Goal: Task Accomplishment & Management: Manage account settings

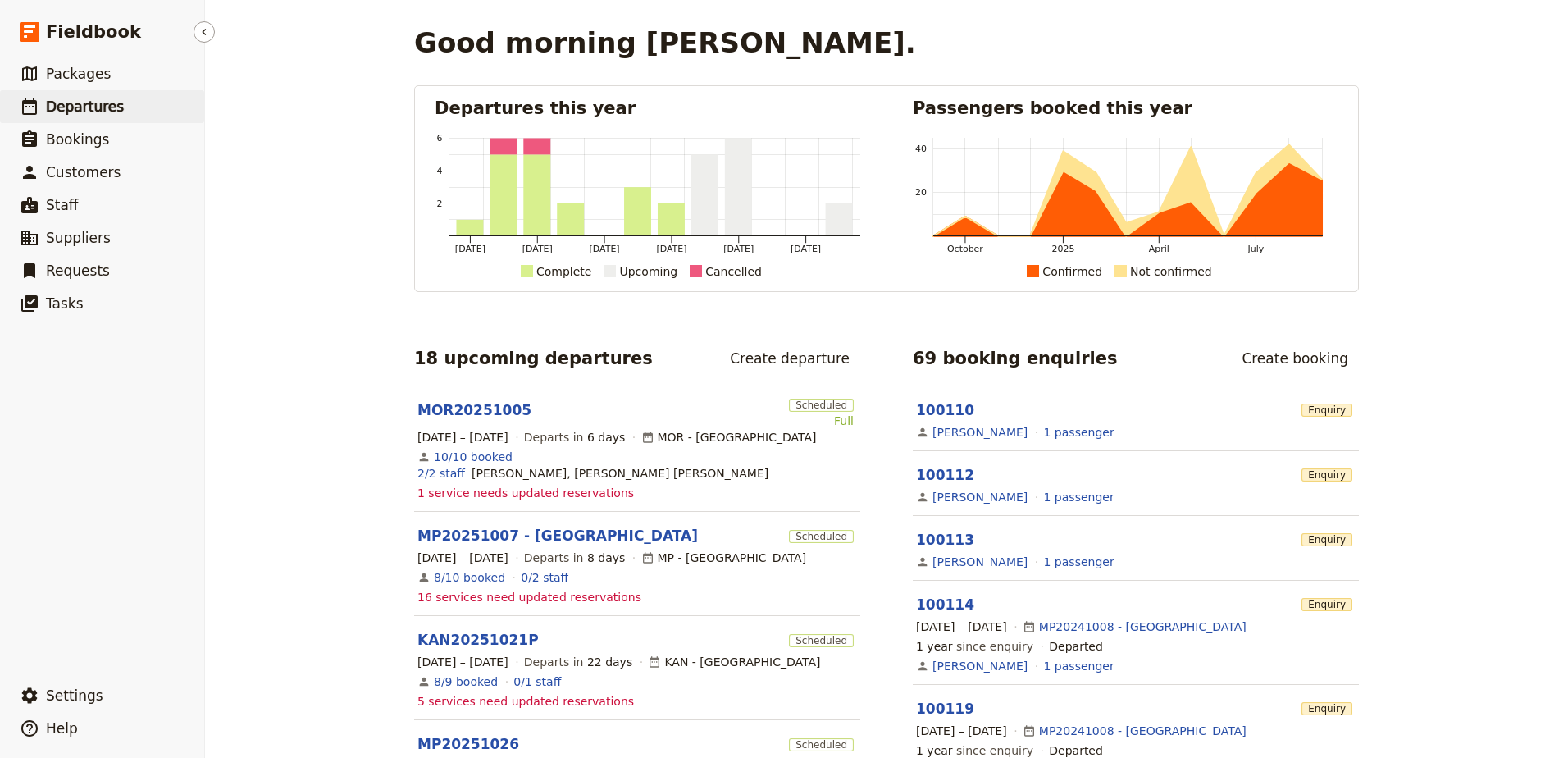
click at [50, 109] on span "Departures" at bounding box center [85, 106] width 78 height 17
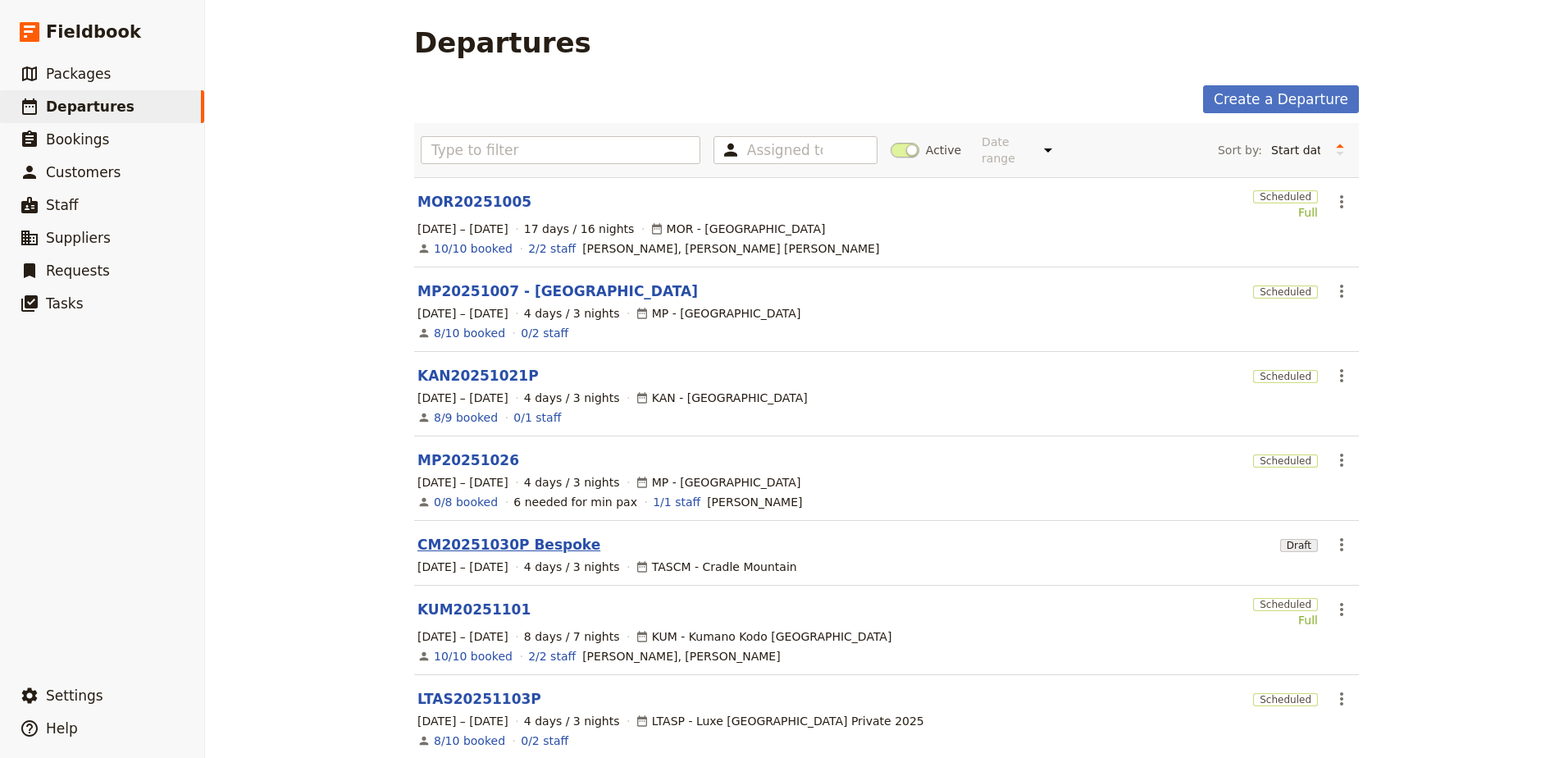
click at [439, 534] on link "CM20251030P Bespoke" at bounding box center [509, 544] width 183 height 19
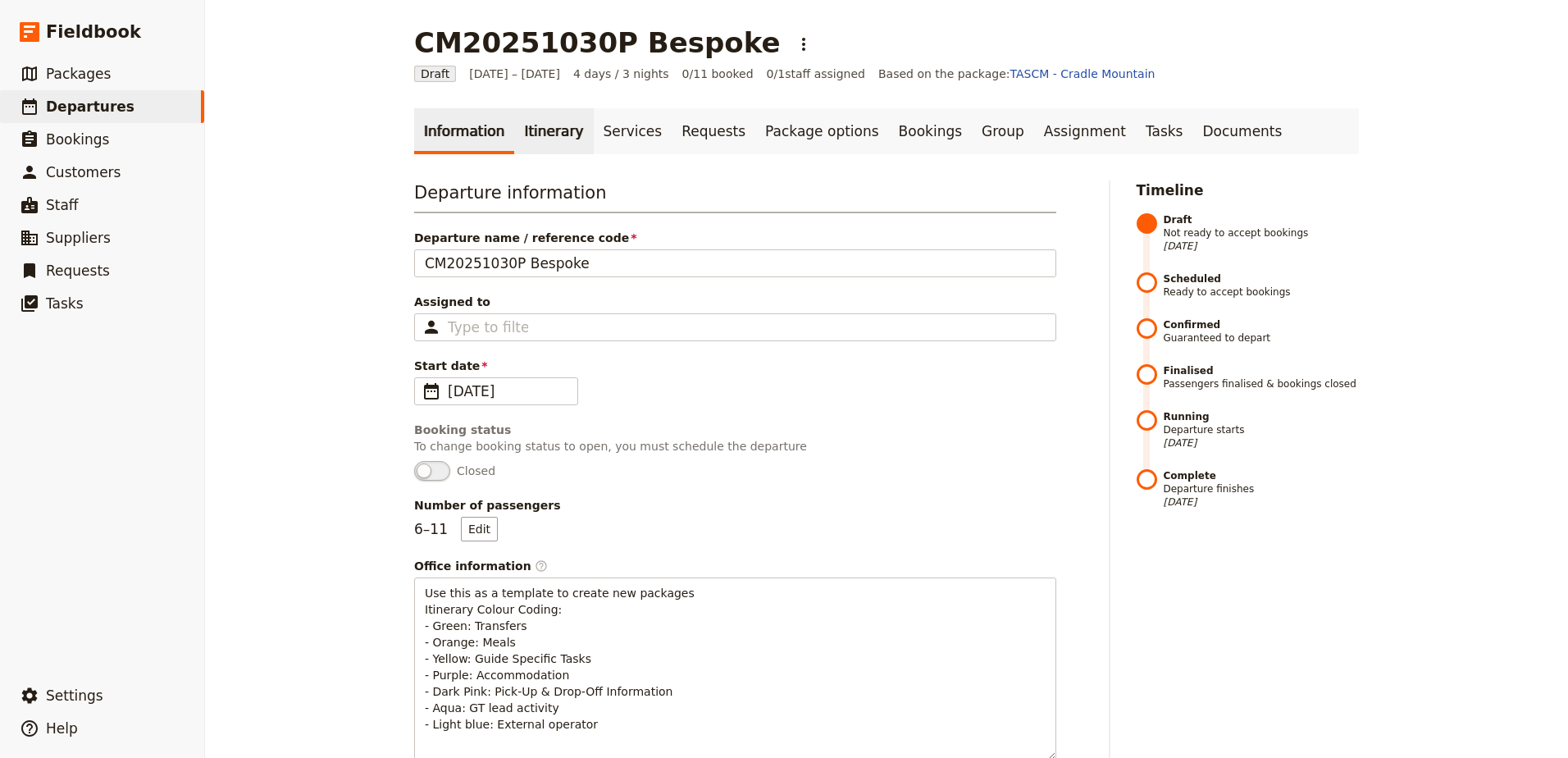
click at [529, 126] on link "Itinerary" at bounding box center [553, 130] width 79 height 46
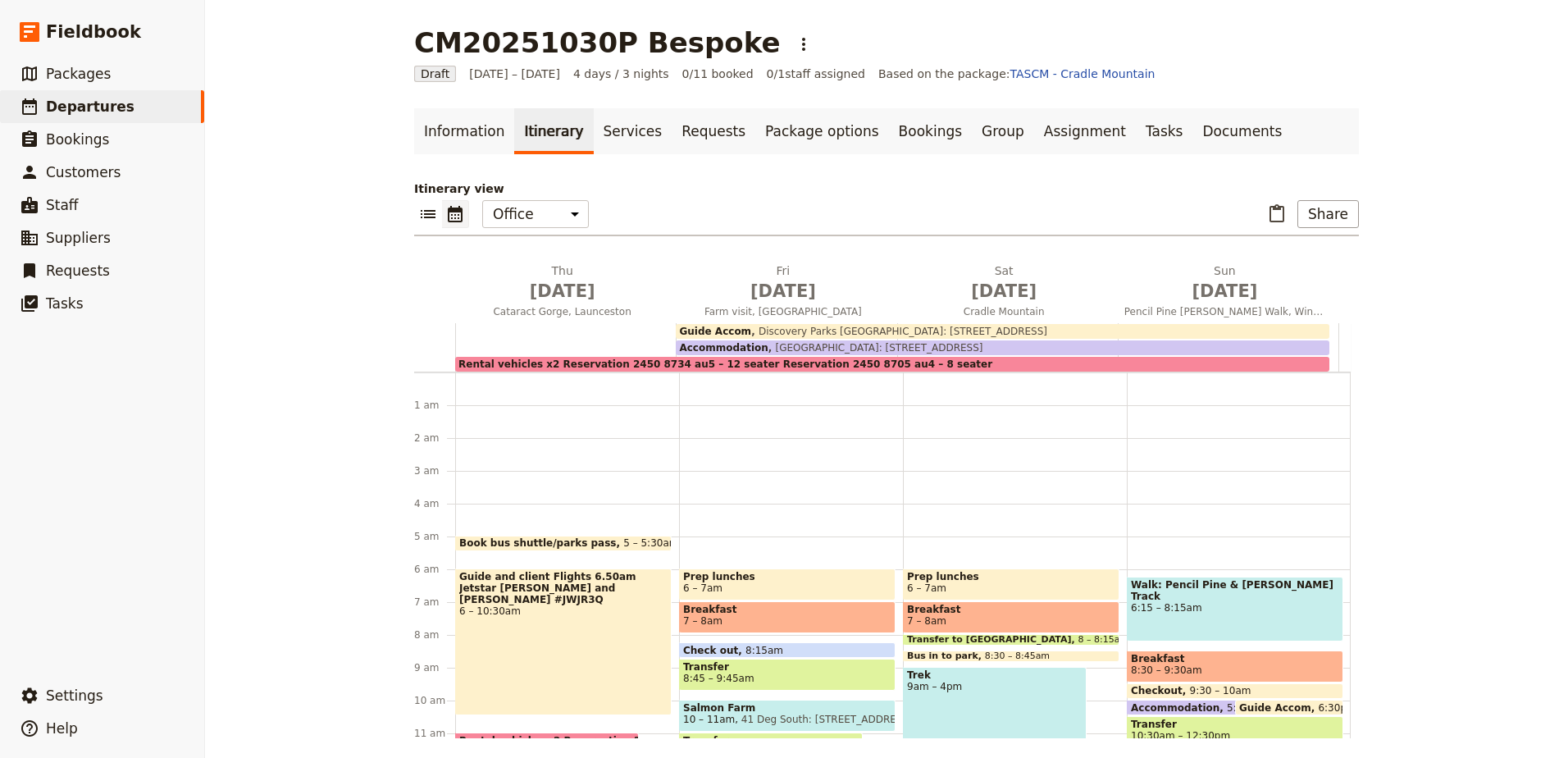
scroll to position [148, 0]
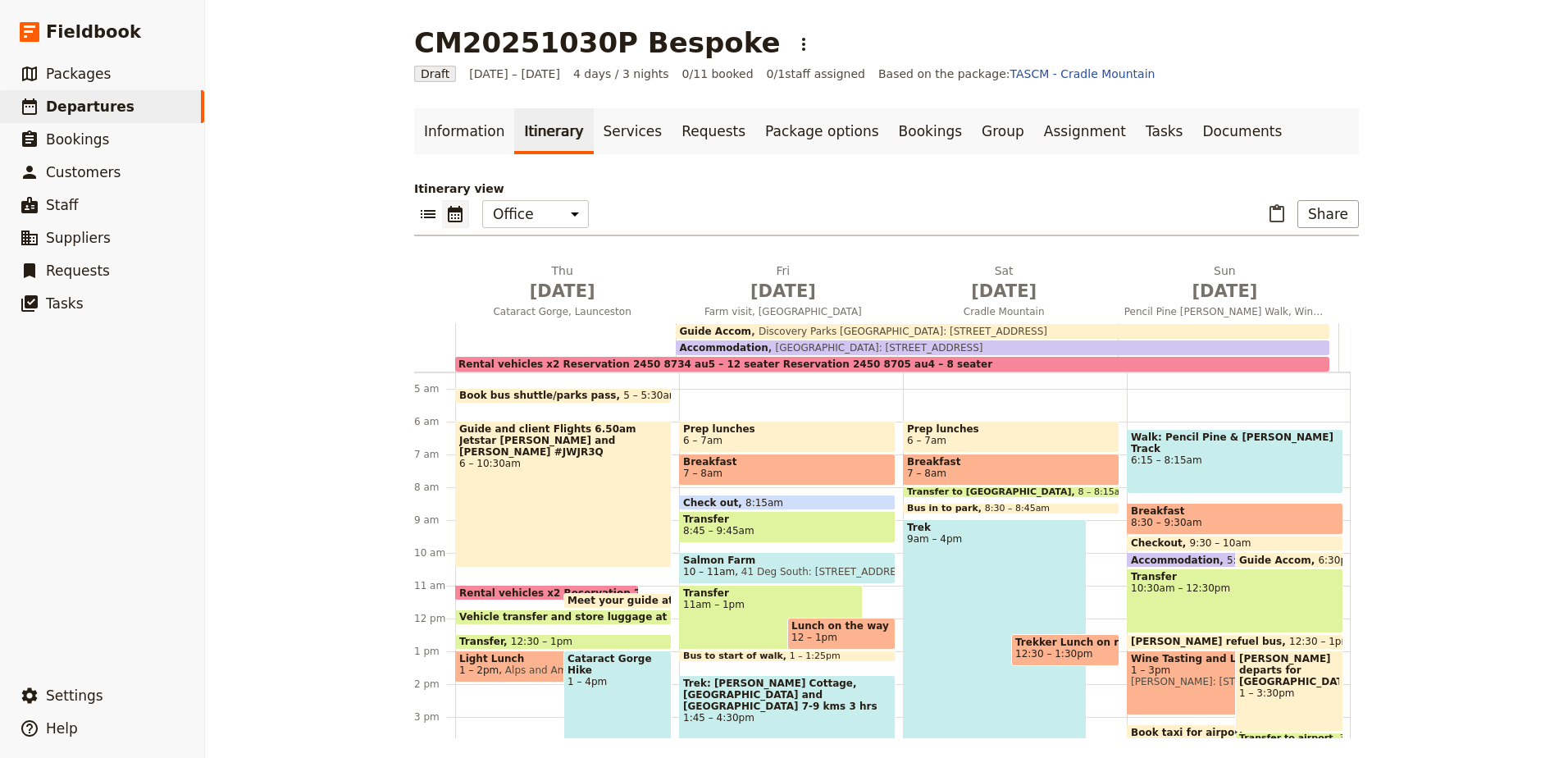
click at [514, 425] on span "Guide and client Flights 6.50am Jetstar [PERSON_NAME] and [PERSON_NAME] #JWJR3Q" at bounding box center [564, 440] width 208 height 34
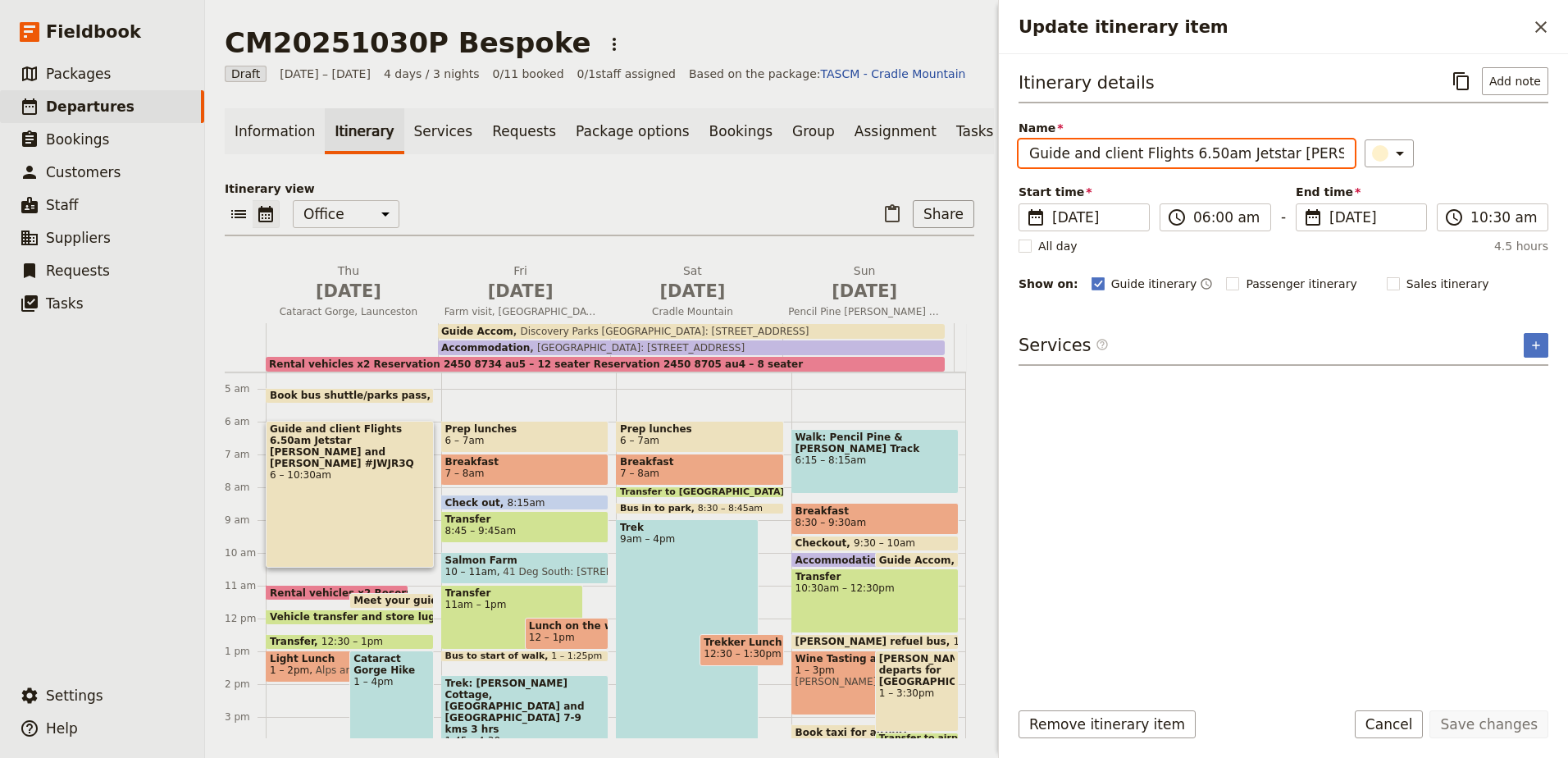
click at [1197, 149] on input "Guide and client Flights 6.50am Jetstar [PERSON_NAME] and [PERSON_NAME] #JWJR3Q" at bounding box center [1186, 153] width 336 height 28
type input "Guide and client Flights 6.40am Jetstar [PERSON_NAME] and [PERSON_NAME] #JWJR3Q"
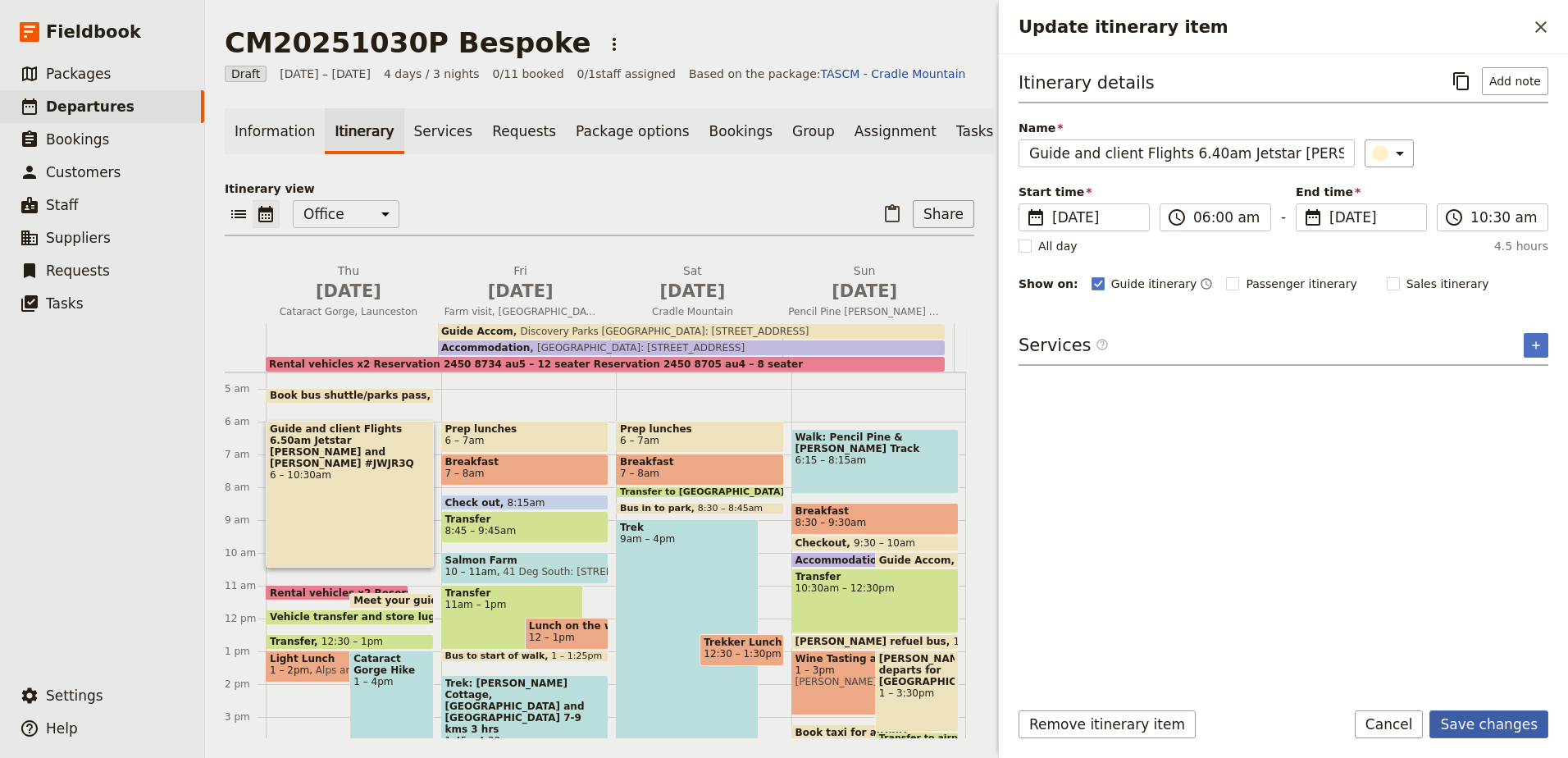
click at [1495, 722] on button "Save changes" at bounding box center [1489, 724] width 119 height 28
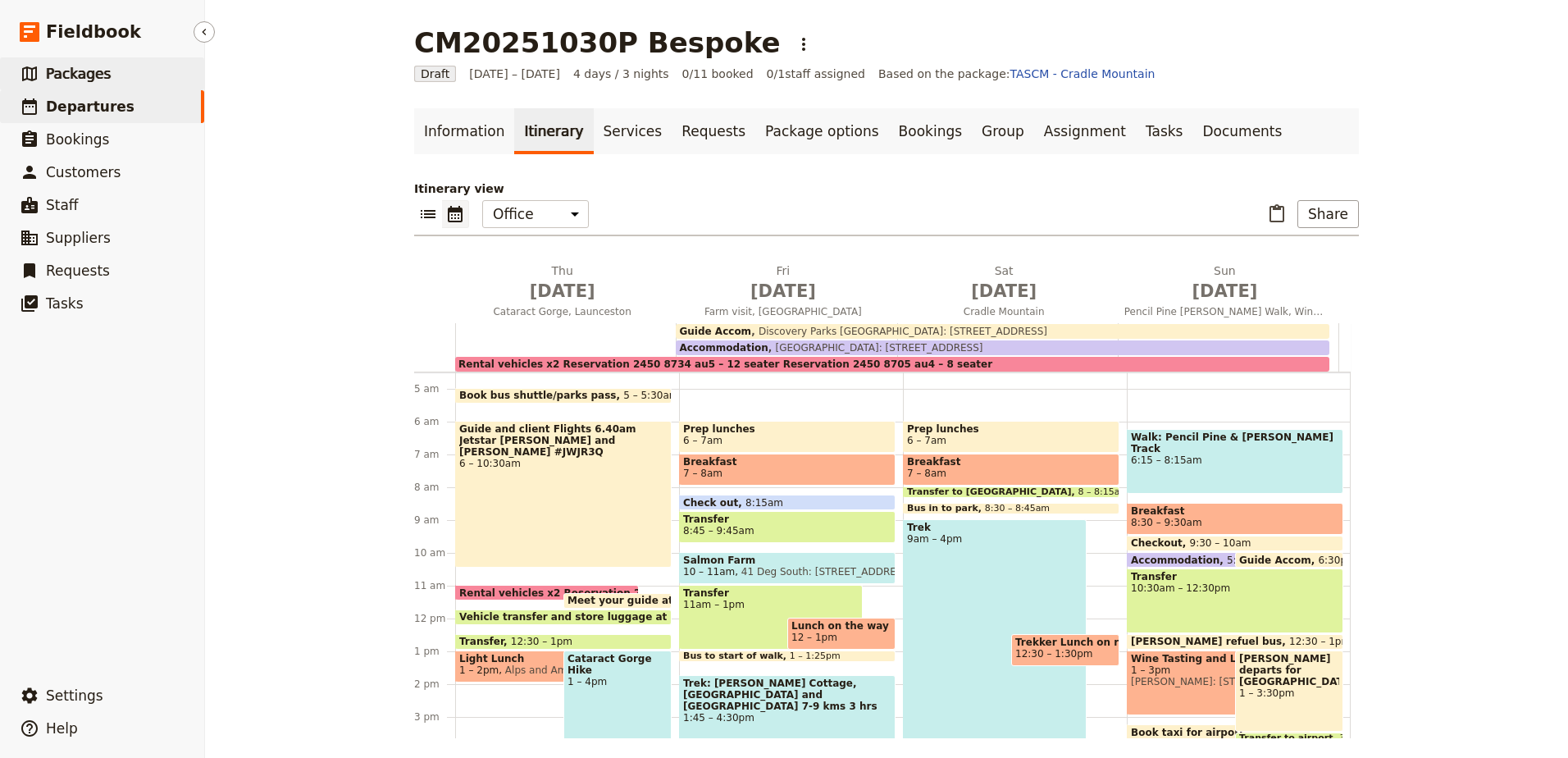
click at [85, 82] on span "Packages" at bounding box center [78, 73] width 65 height 17
